Goal: Transaction & Acquisition: Purchase product/service

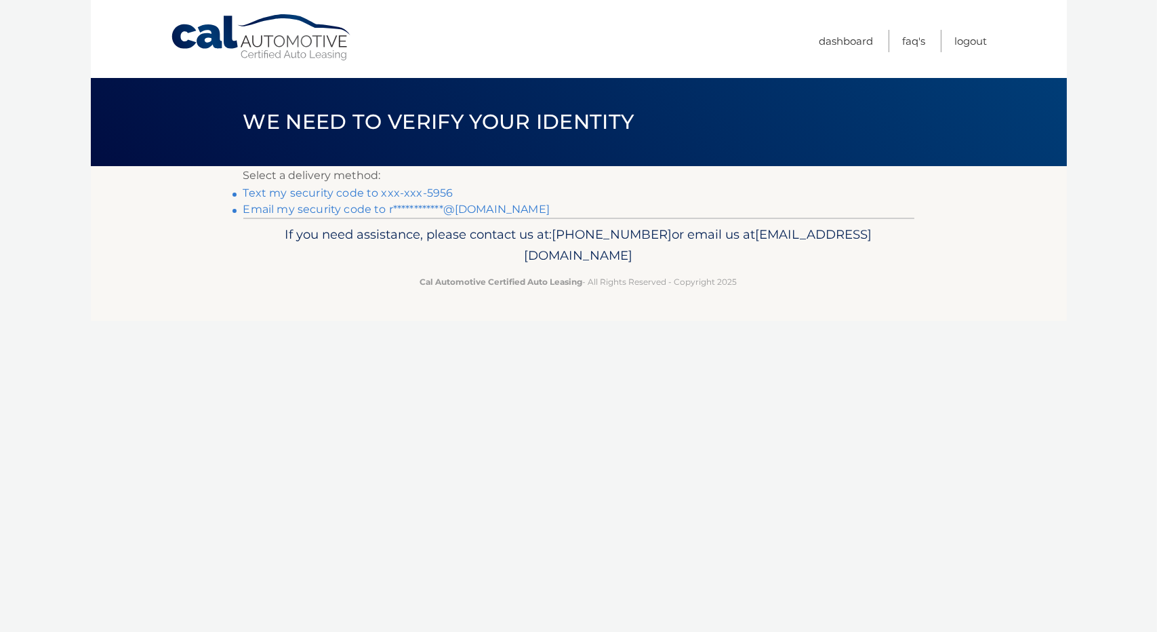
click at [357, 207] on link "**********" at bounding box center [396, 209] width 306 height 13
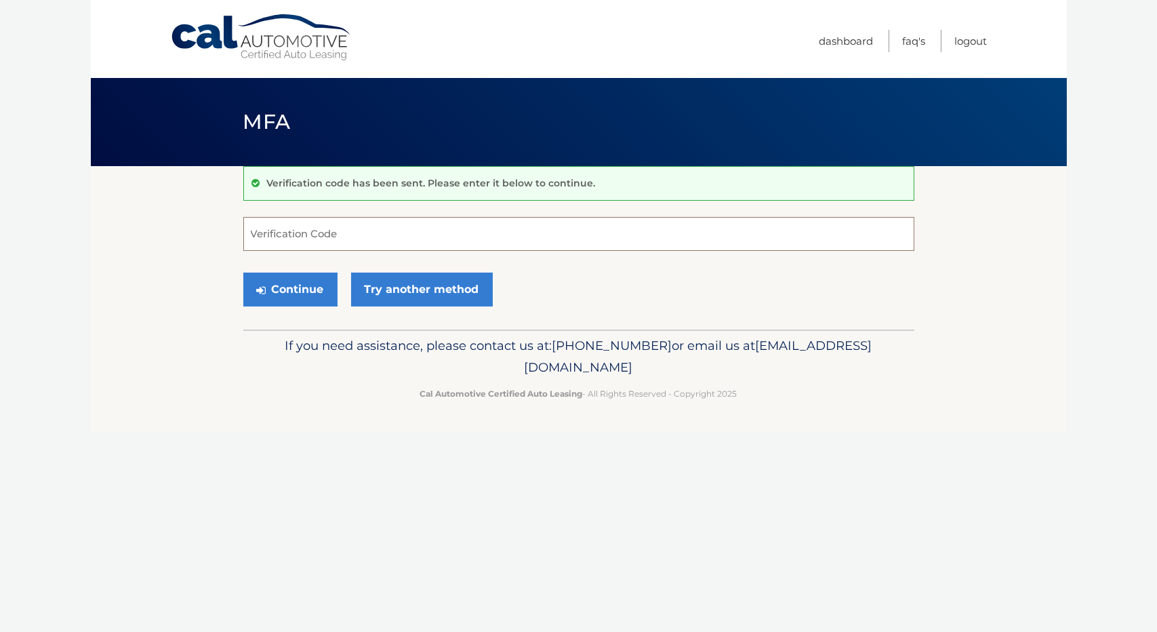
click at [373, 231] on input "Verification Code" at bounding box center [578, 234] width 671 height 34
paste input "459629"
type input "459629"
click at [293, 291] on button "Continue" at bounding box center [290, 290] width 94 height 34
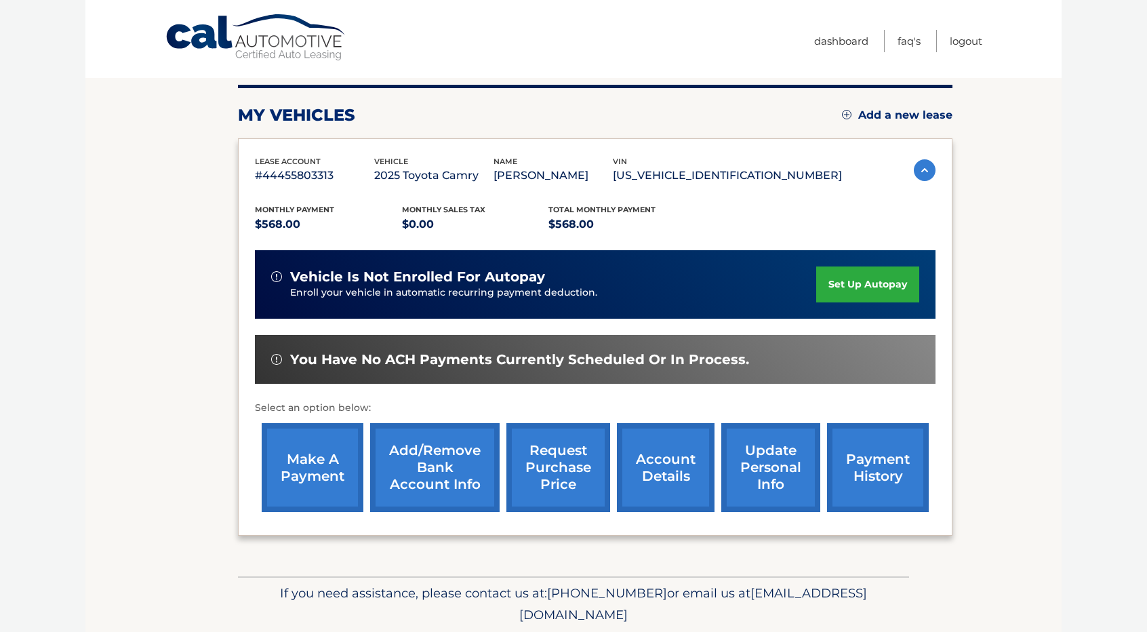
scroll to position [188, 0]
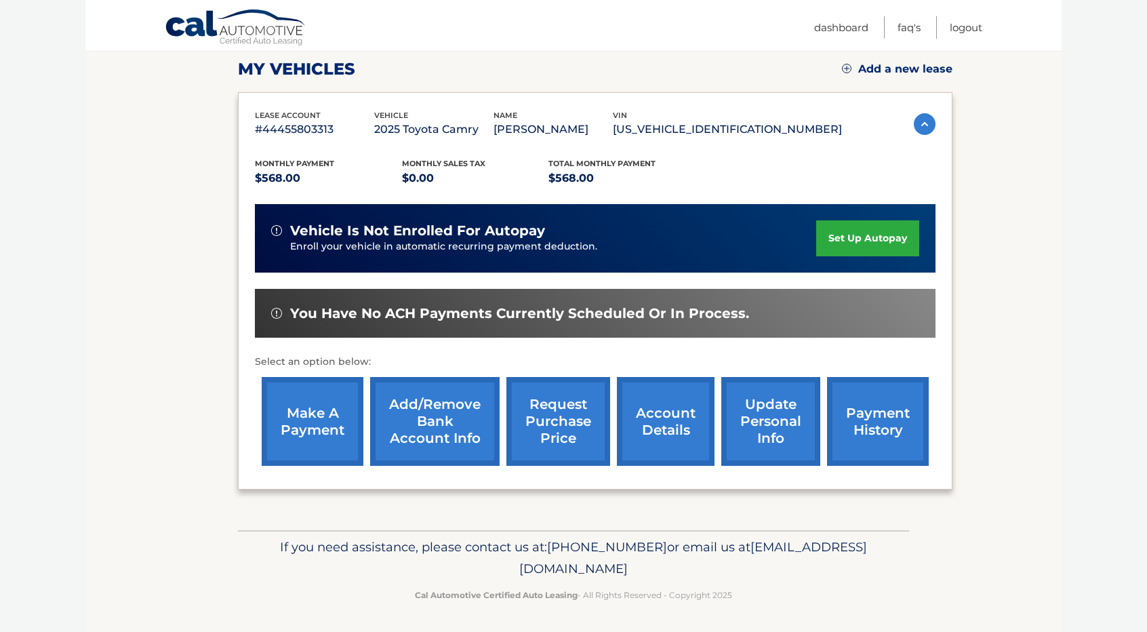
click at [327, 408] on link "make a payment" at bounding box center [313, 421] width 102 height 89
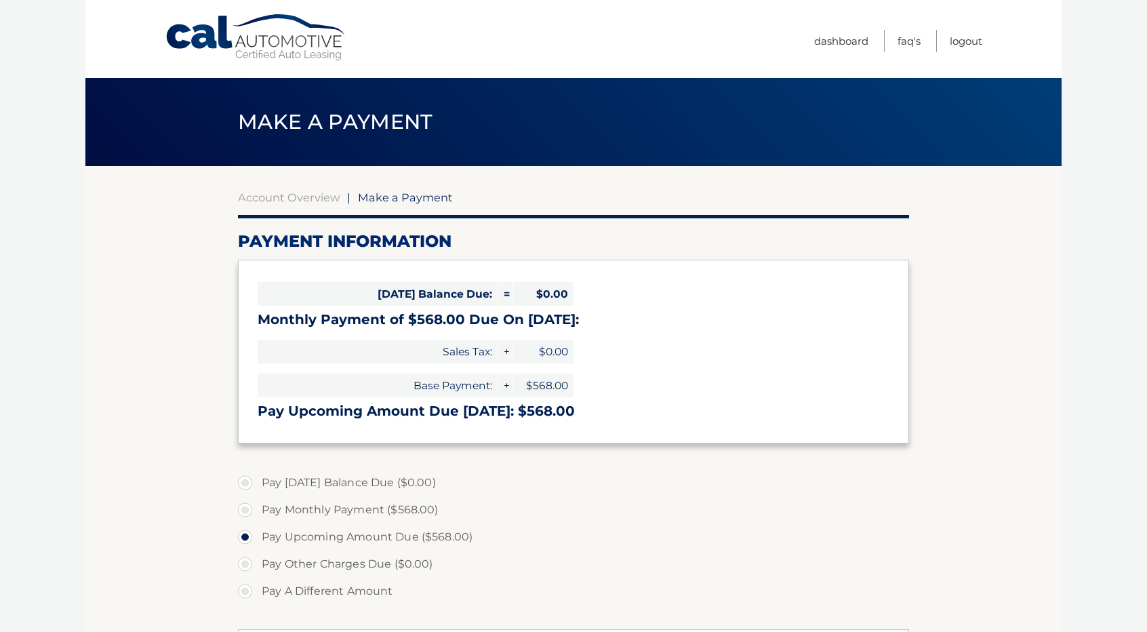
select select "YWRjMTI3MmItYjBmZi00MGZhLWE2ZDUtOWViOWUyNDQzZTg0"
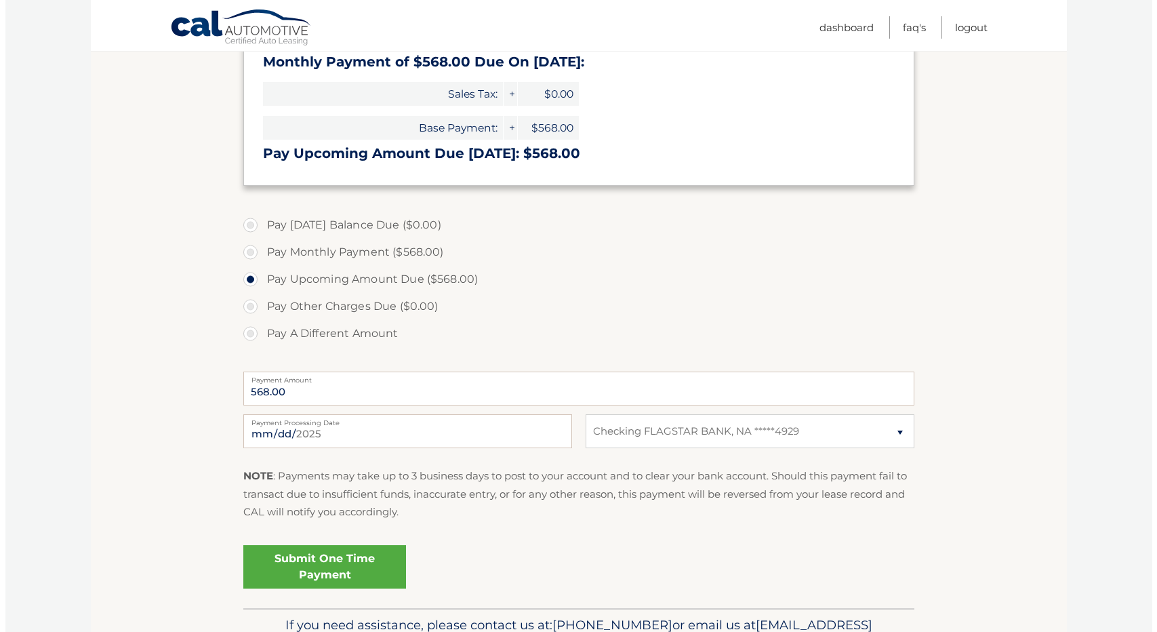
scroll to position [271, 0]
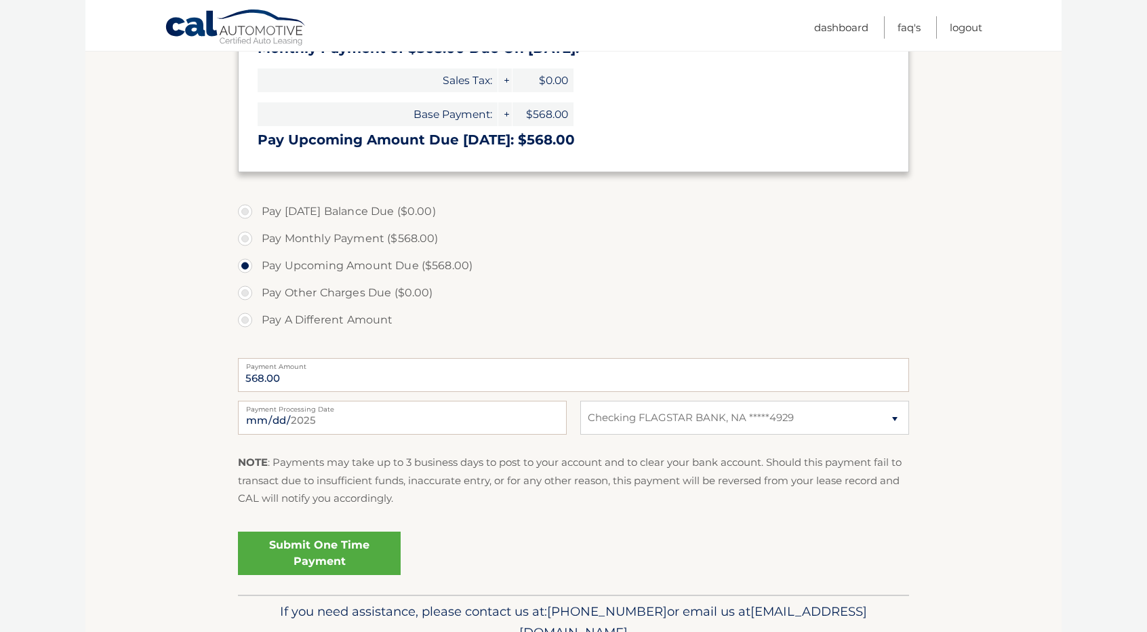
click at [338, 557] on link "Submit One Time Payment" at bounding box center [319, 553] width 163 height 43
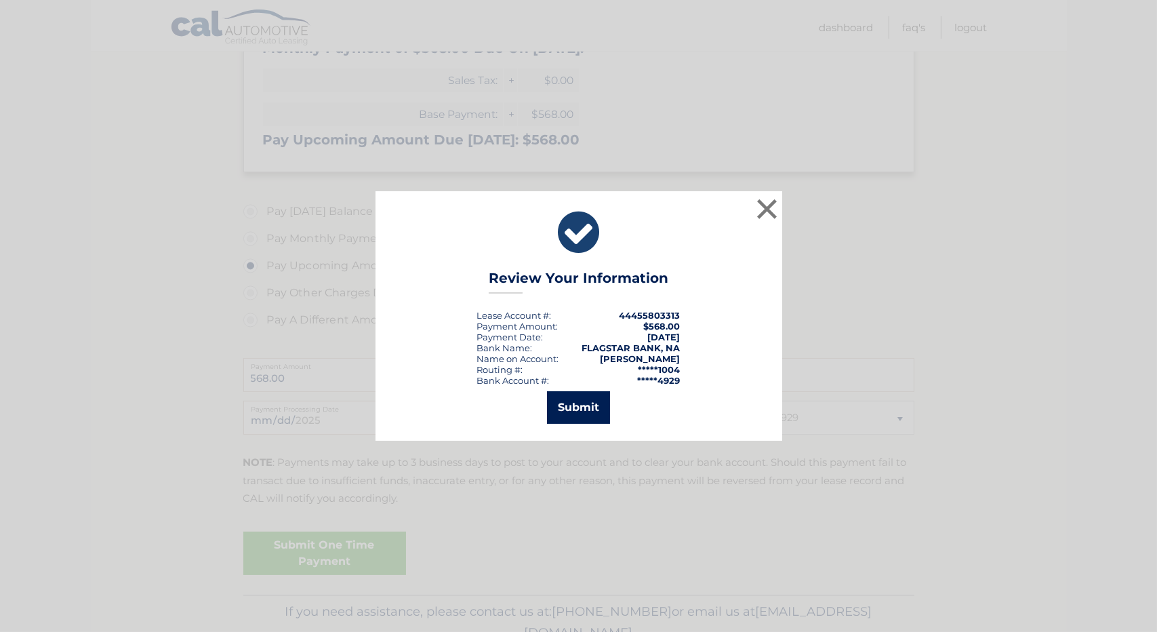
click at [561, 408] on button "Submit" at bounding box center [578, 407] width 63 height 33
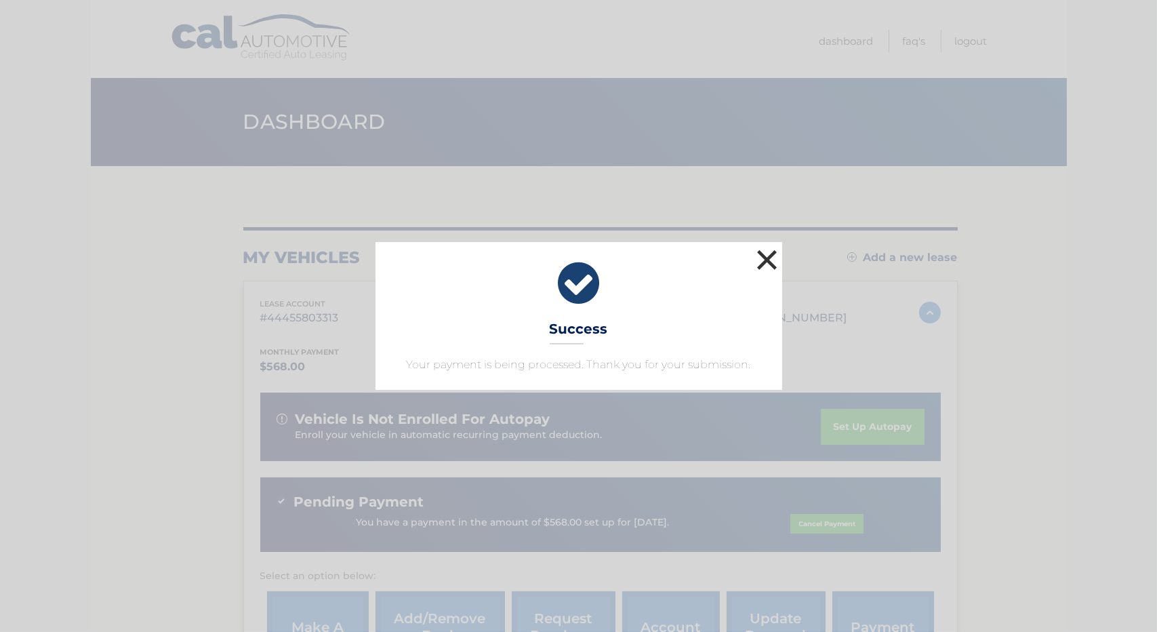
click at [766, 259] on button "×" at bounding box center [767, 259] width 27 height 27
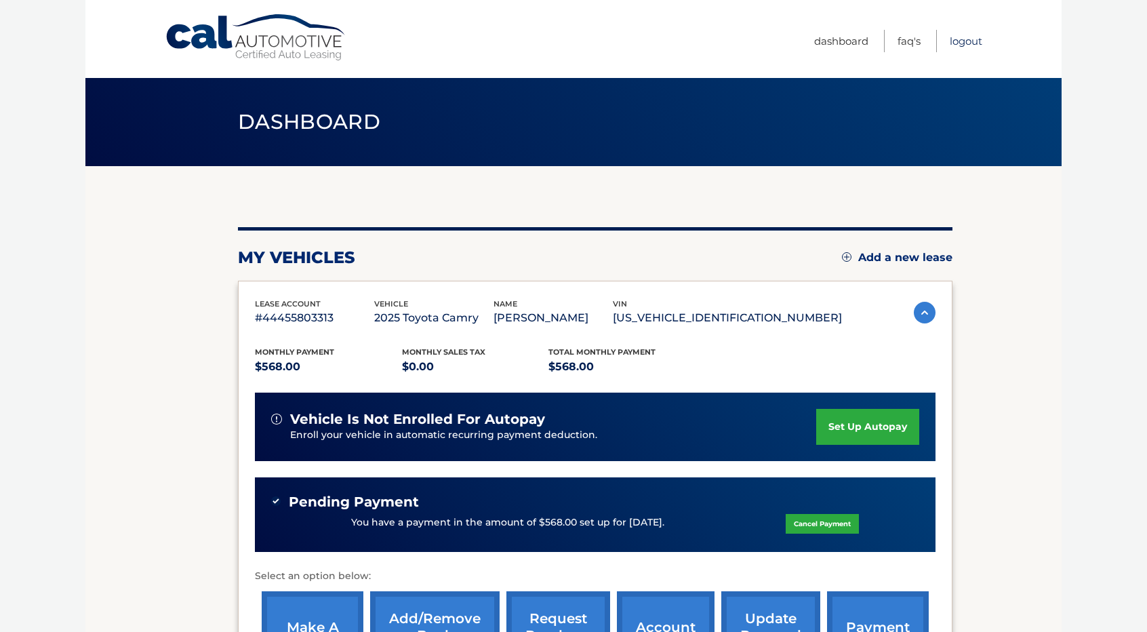
click at [976, 44] on link "Logout" at bounding box center [966, 41] width 33 height 22
